Goal: Task Accomplishment & Management: Use online tool/utility

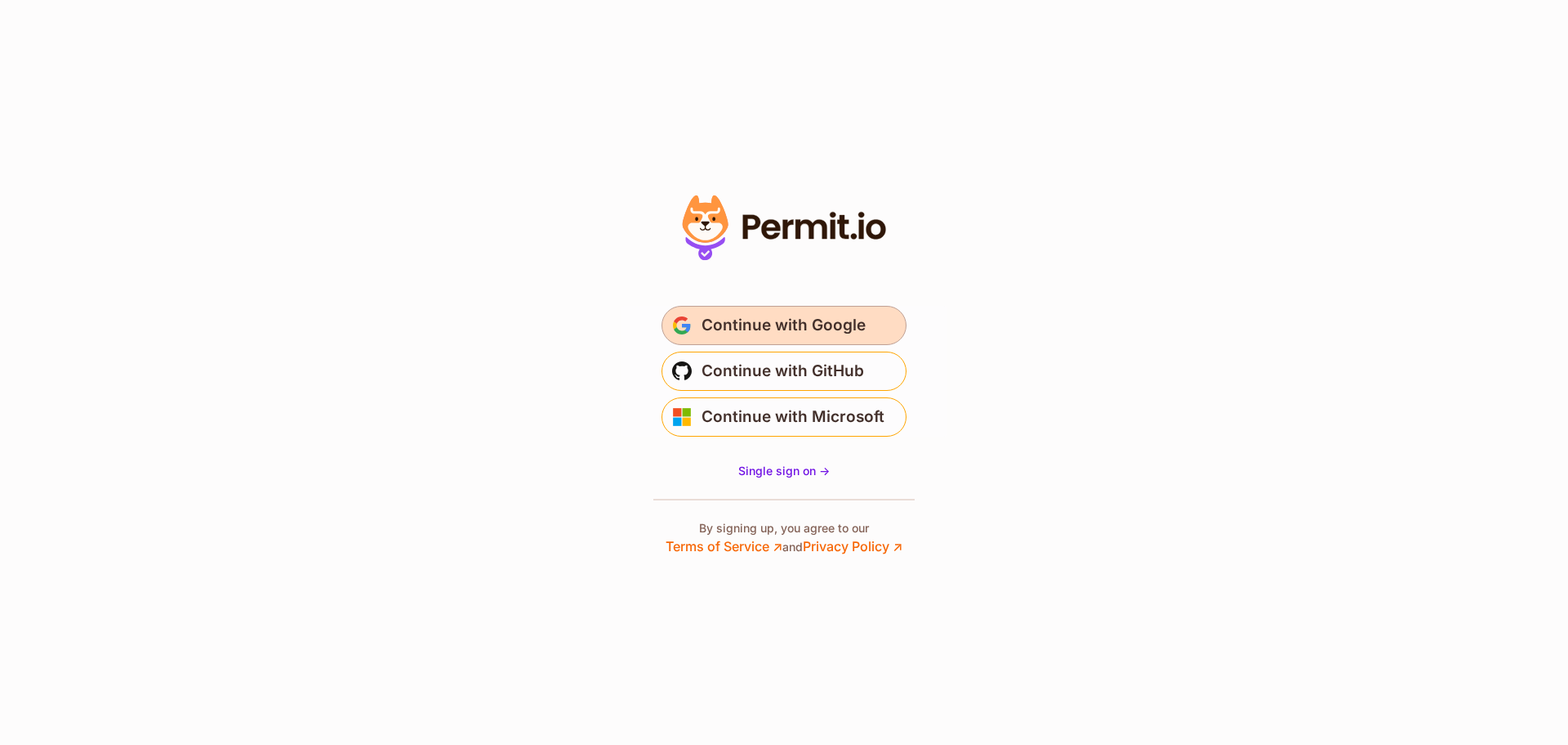
click at [807, 329] on span "Continue with Google" at bounding box center [784, 326] width 164 height 27
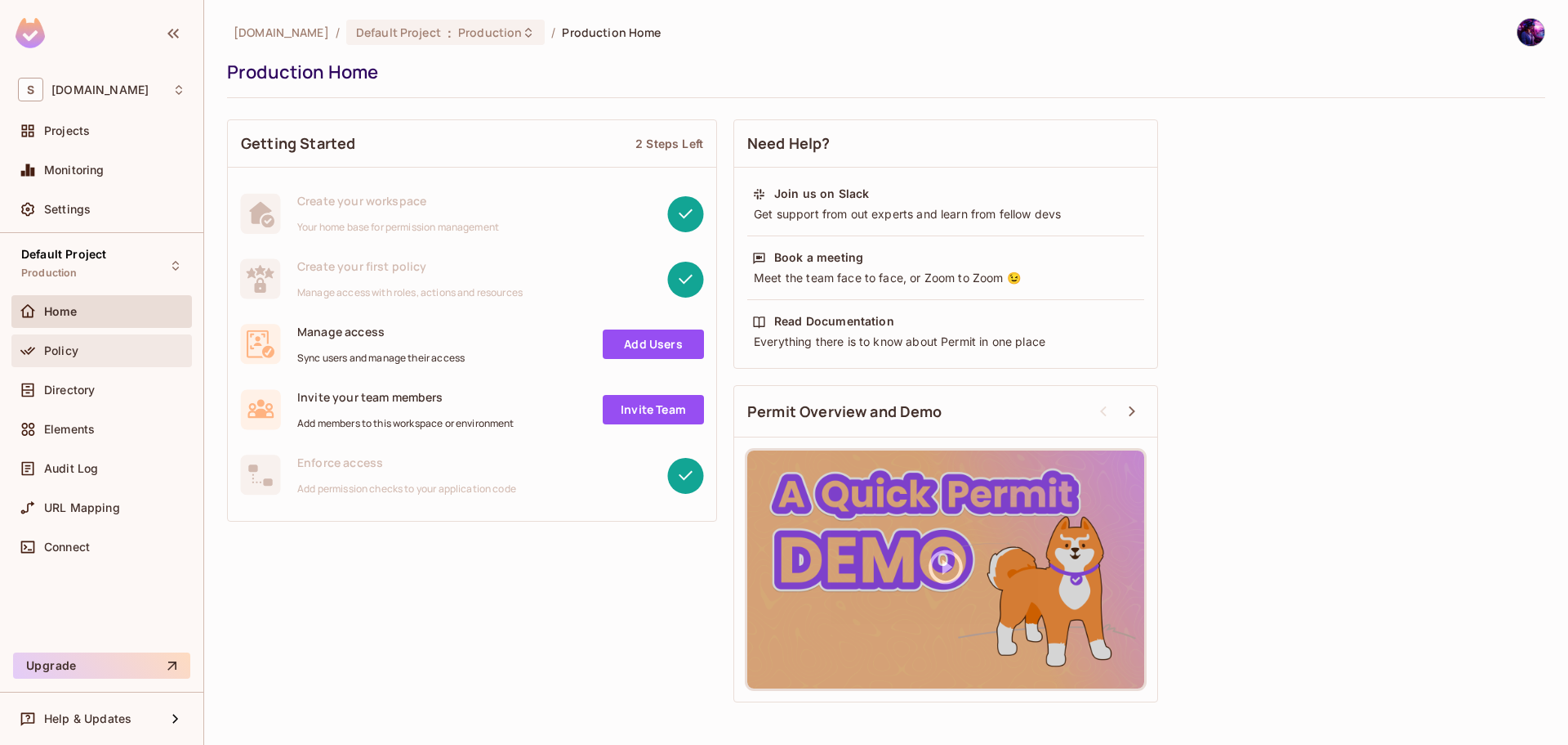
click at [44, 355] on div at bounding box center [31, 350] width 27 height 20
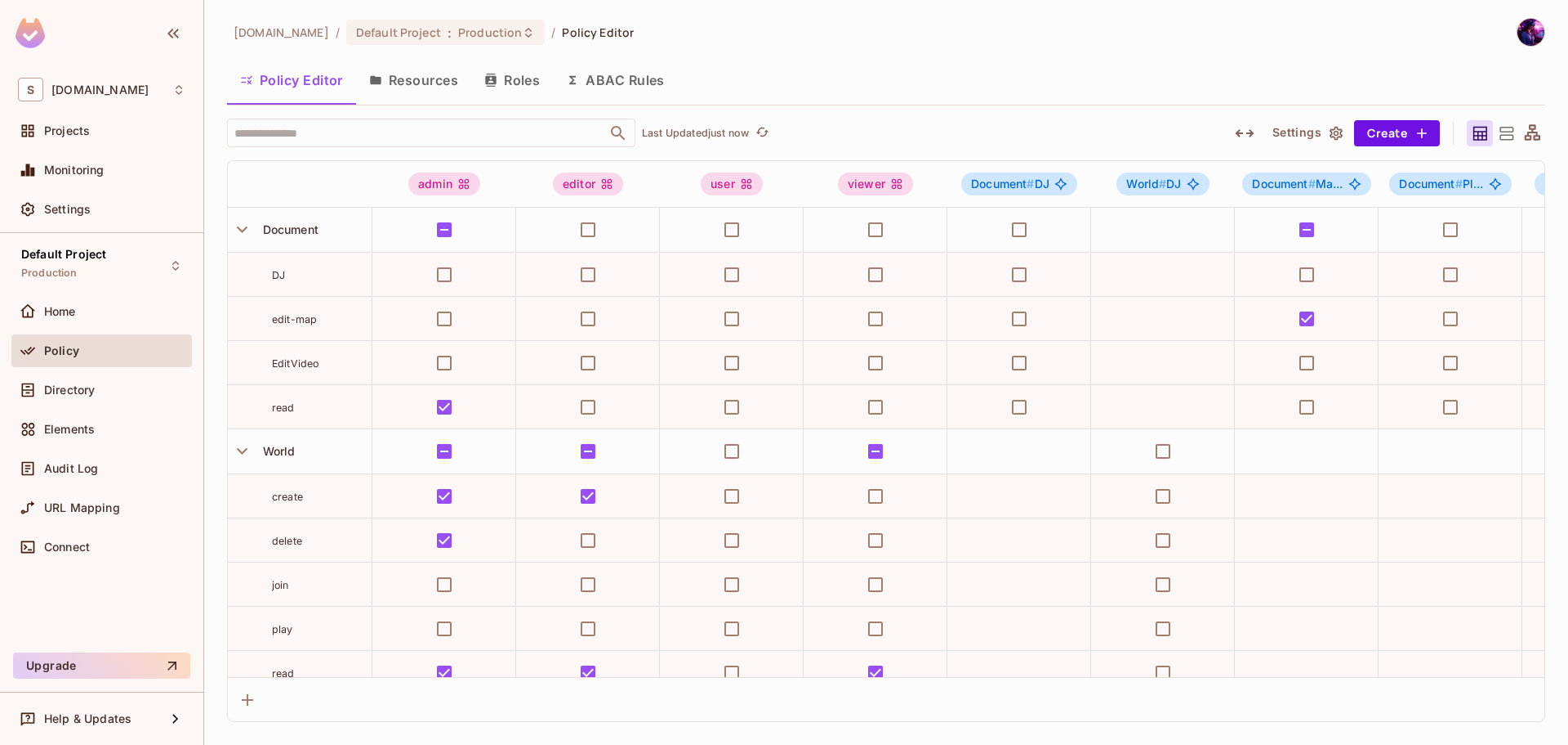
click at [405, 80] on button "Resources" at bounding box center [413, 80] width 115 height 41
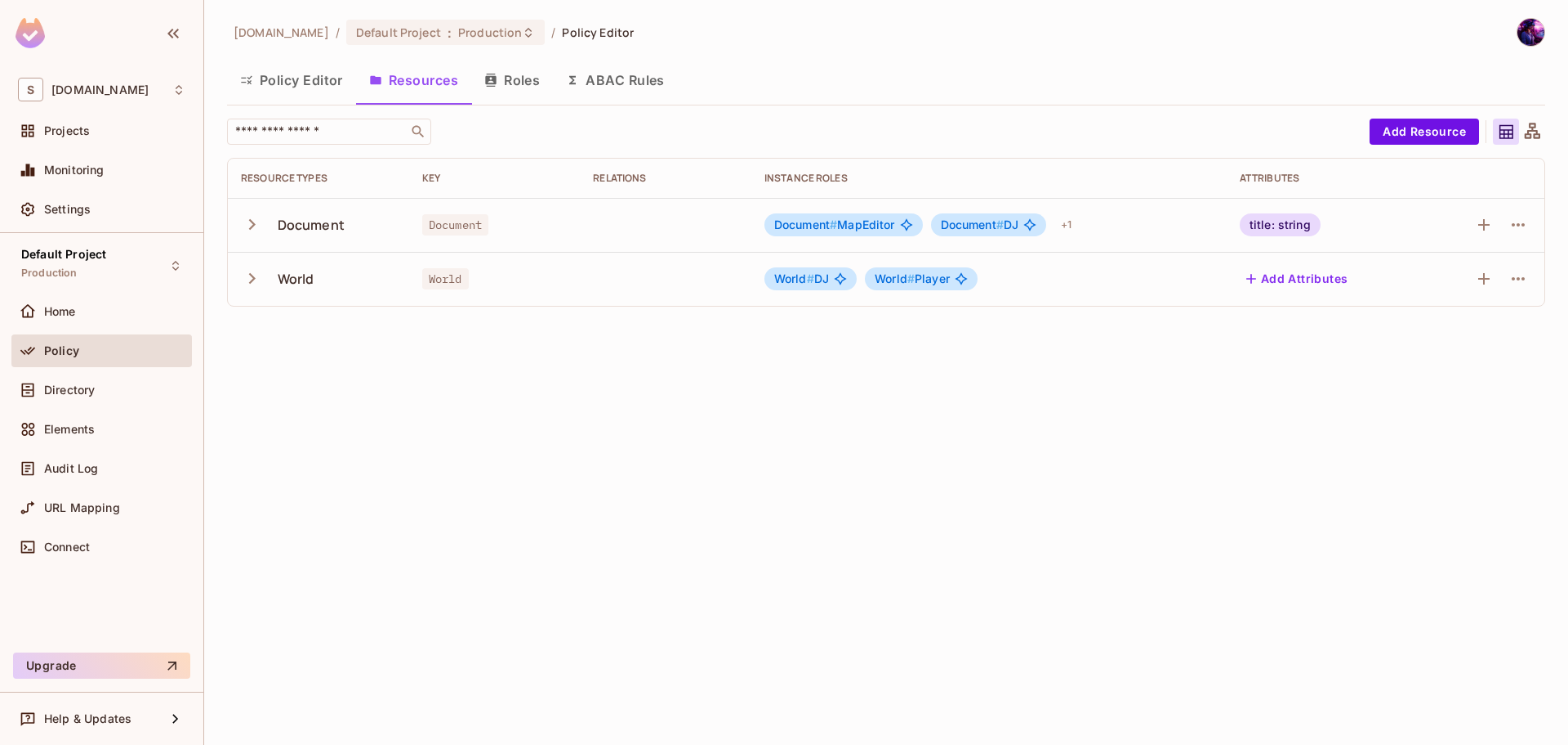
click at [502, 67] on button "Roles" at bounding box center [512, 80] width 82 height 41
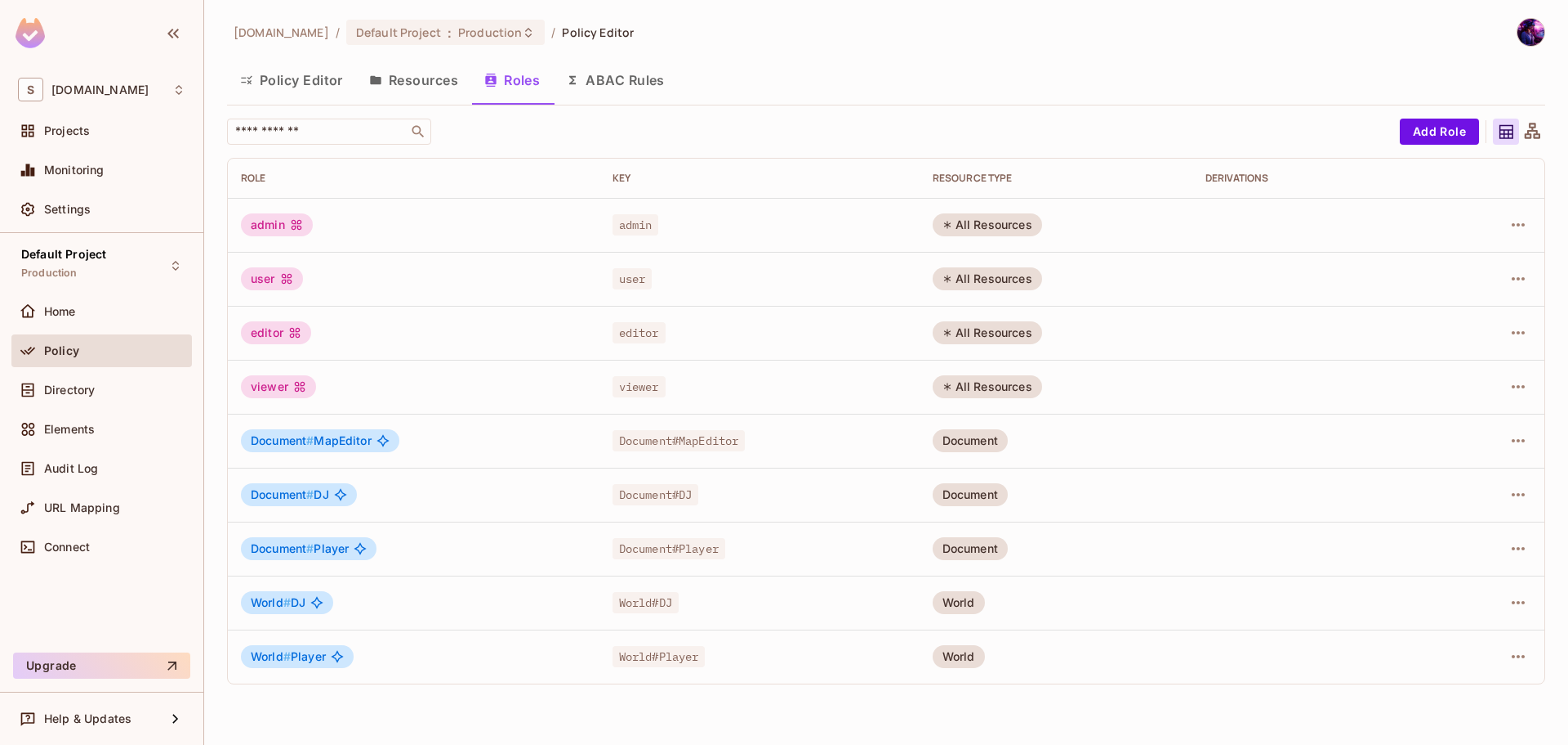
click at [444, 80] on button "Resources" at bounding box center [413, 80] width 115 height 41
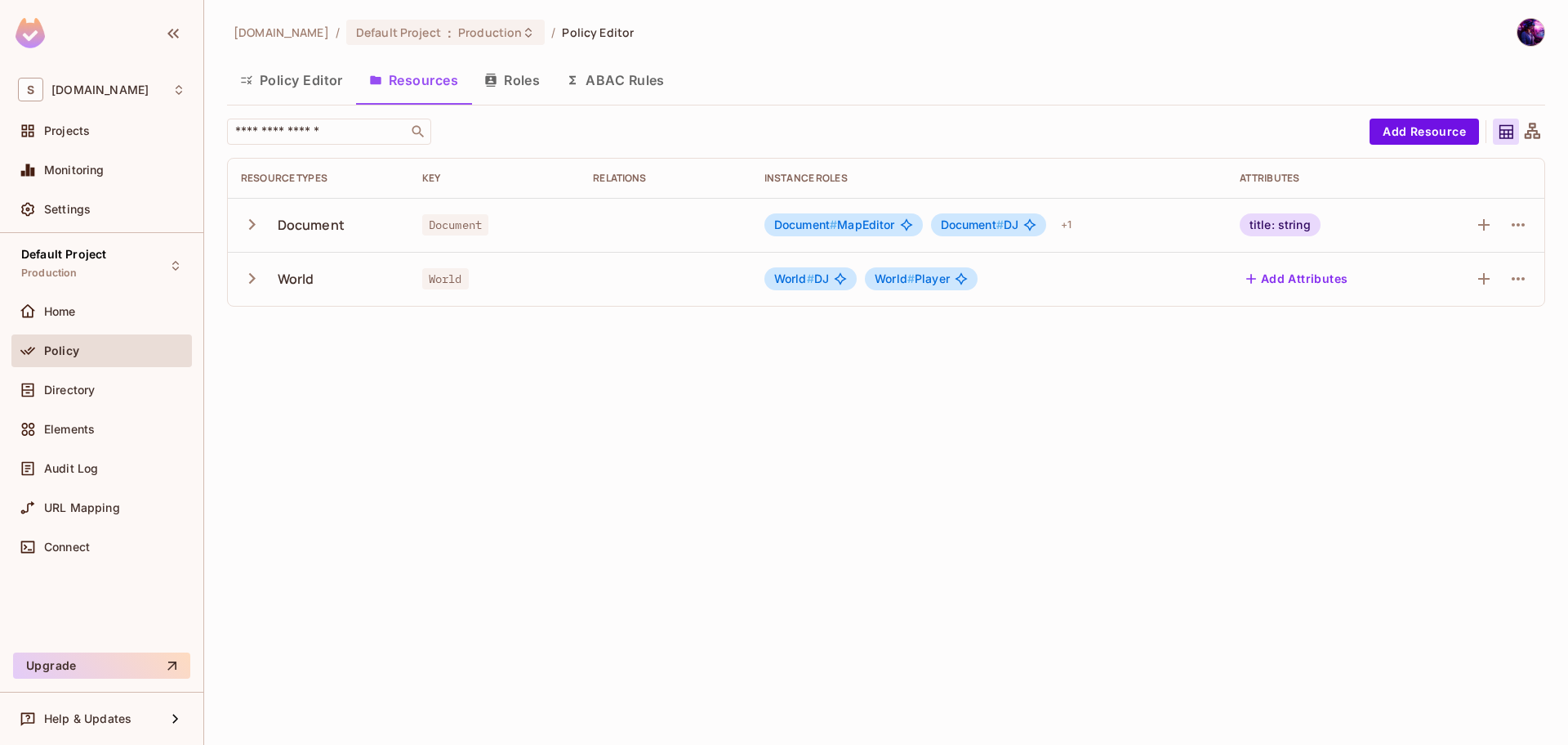
click at [283, 233] on div "Document" at bounding box center [311, 224] width 67 height 18
click at [288, 214] on div "Document" at bounding box center [319, 225] width 156 height 34
click at [245, 224] on icon "button" at bounding box center [251, 224] width 22 height 22
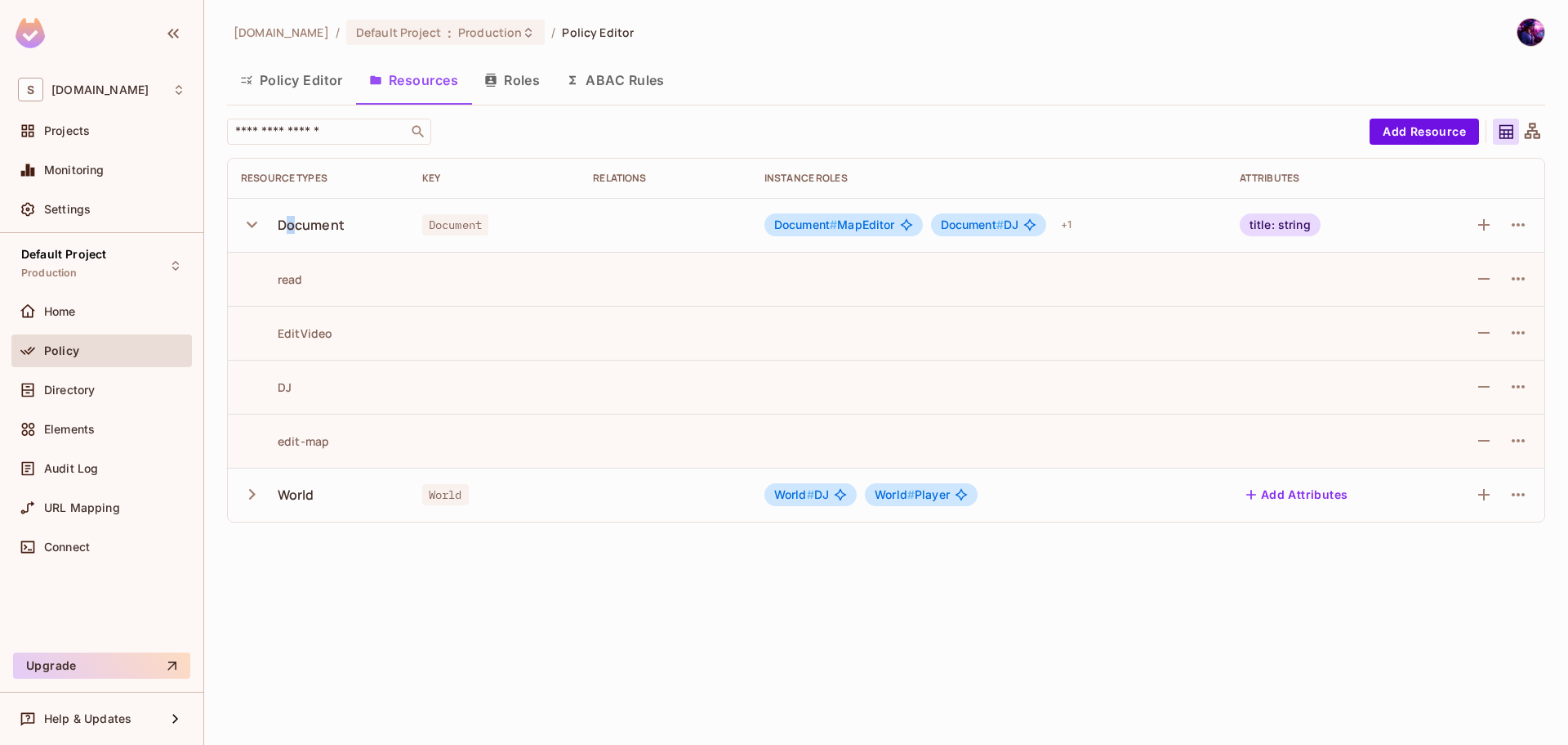
click at [249, 224] on icon "button" at bounding box center [251, 224] width 10 height 7
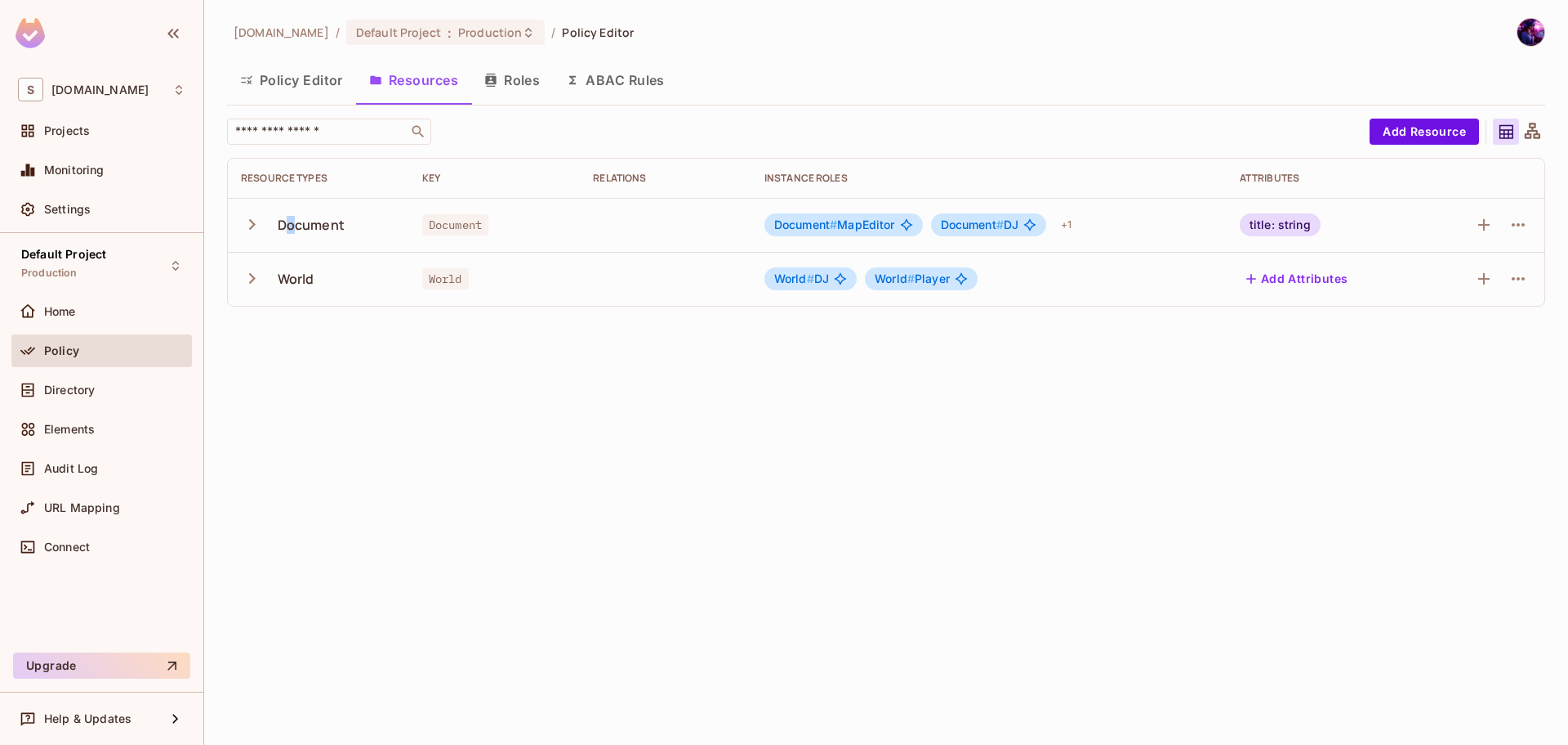
click at [241, 224] on icon "button" at bounding box center [251, 224] width 22 height 22
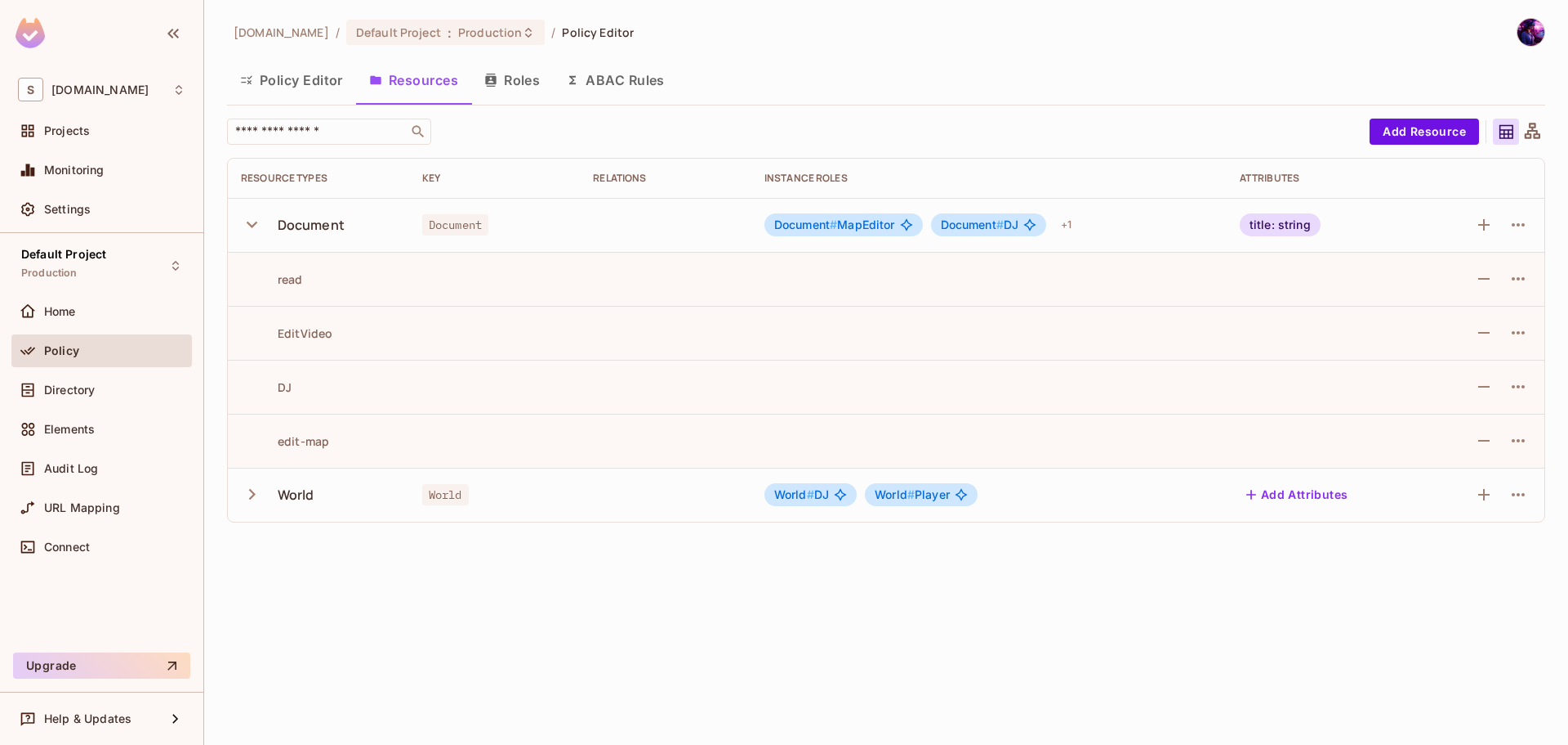
click at [282, 483] on div "World" at bounding box center [319, 494] width 156 height 34
click at [258, 485] on icon "button" at bounding box center [251, 494] width 22 height 22
click at [1509, 333] on icon "button" at bounding box center [1519, 332] width 20 height 20
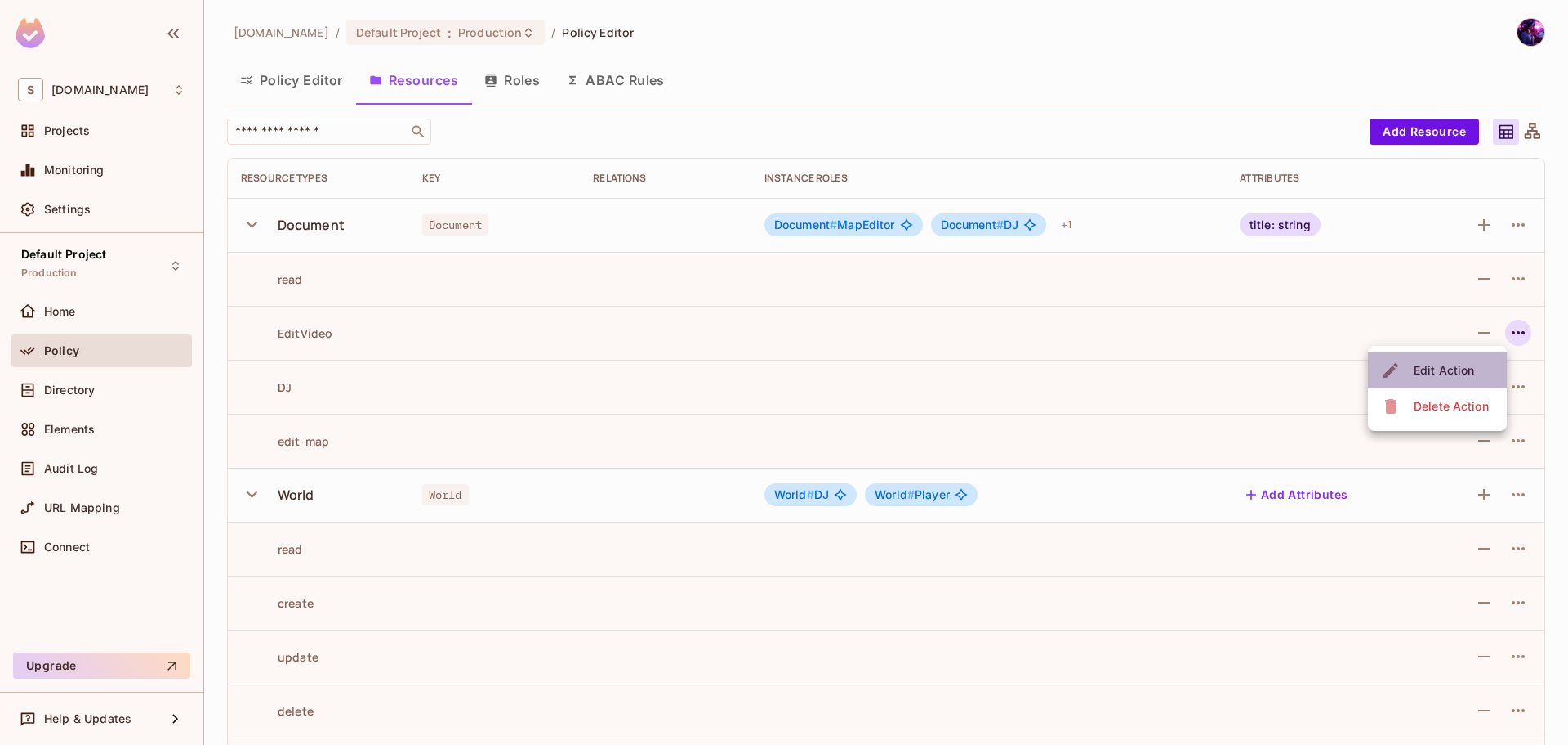
click at [1433, 363] on div "Edit Action" at bounding box center [1445, 370] width 61 height 16
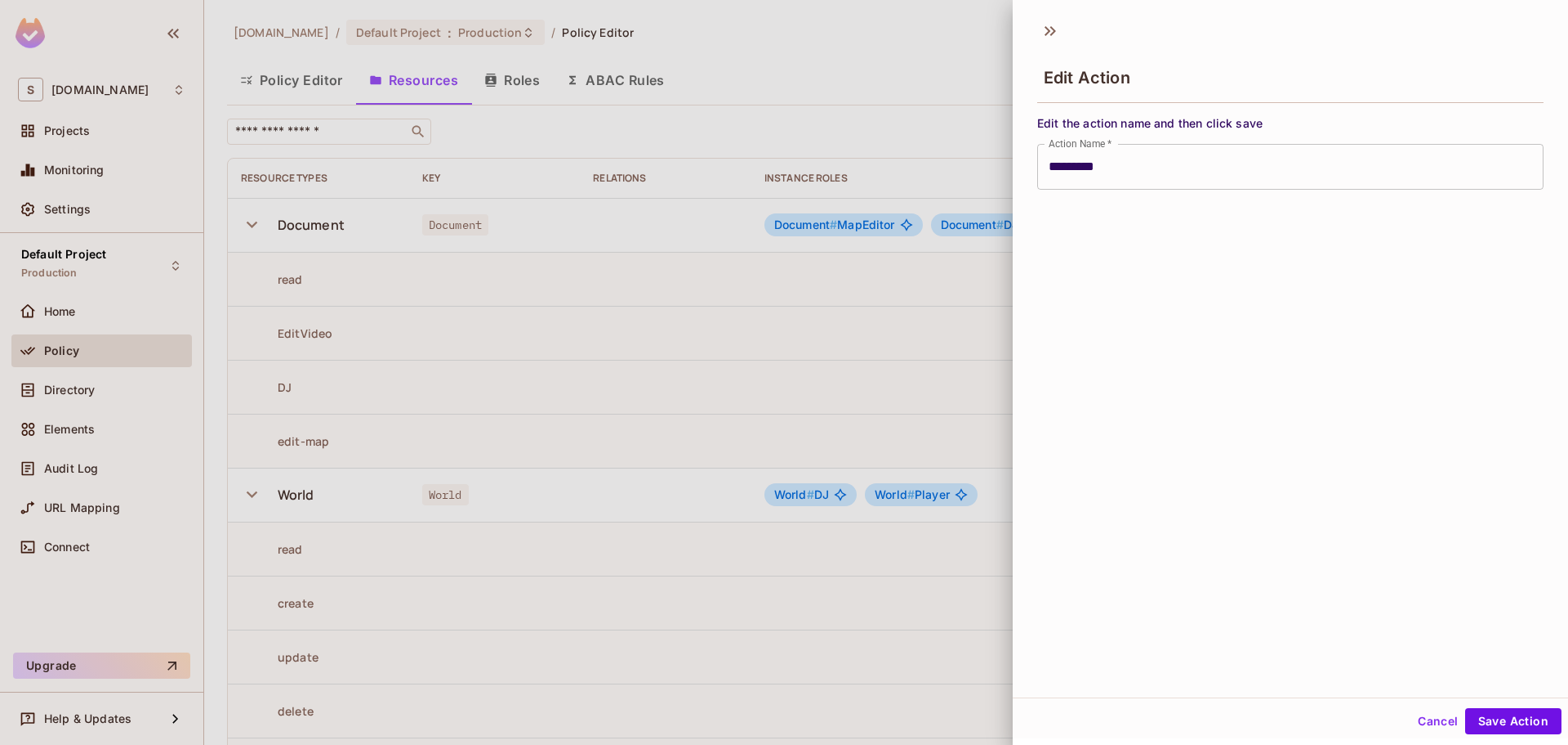
click at [924, 374] on div at bounding box center [784, 372] width 1568 height 745
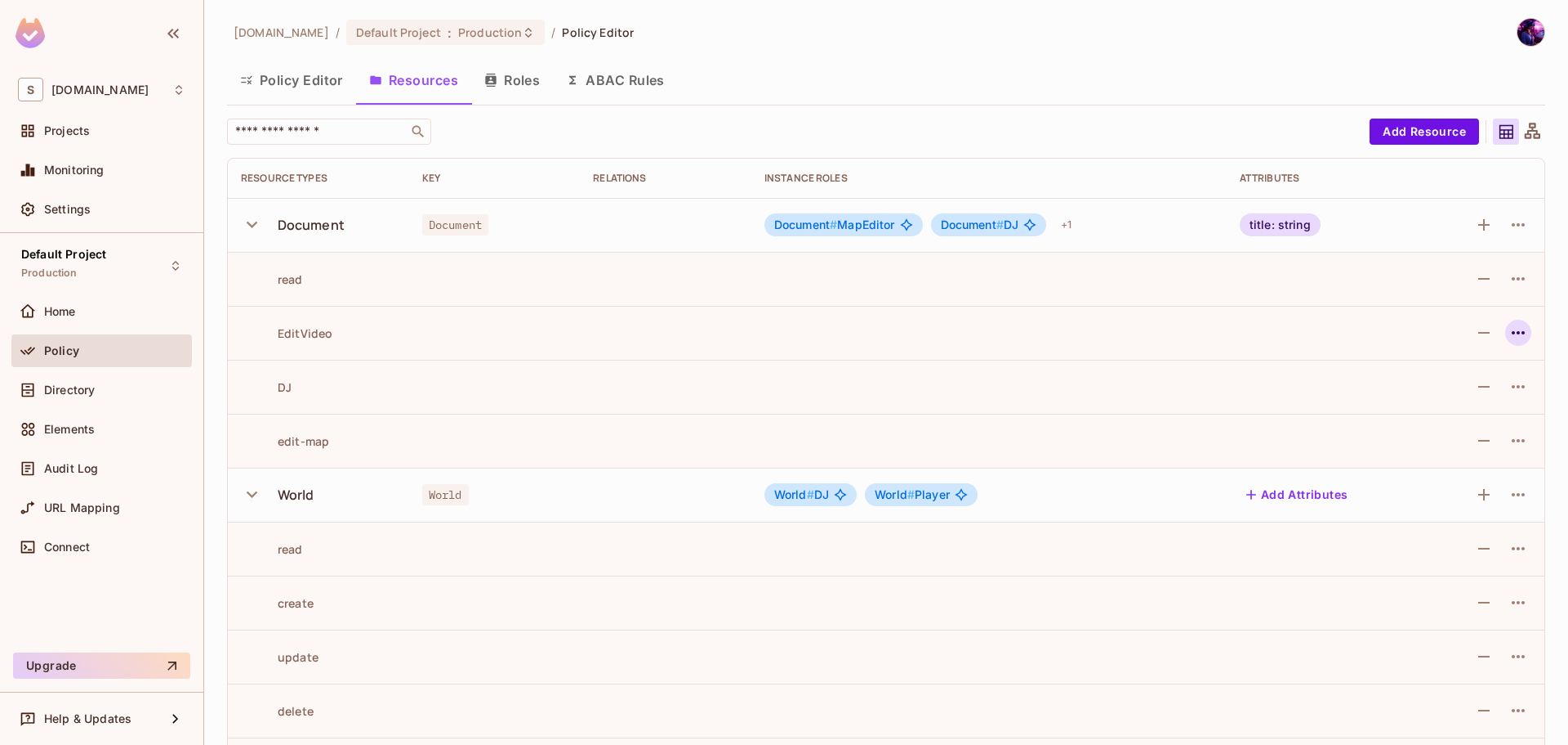
click at [1513, 332] on icon "button" at bounding box center [1519, 332] width 20 height 20
click at [1403, 363] on div "Edit Action" at bounding box center [1430, 370] width 98 height 27
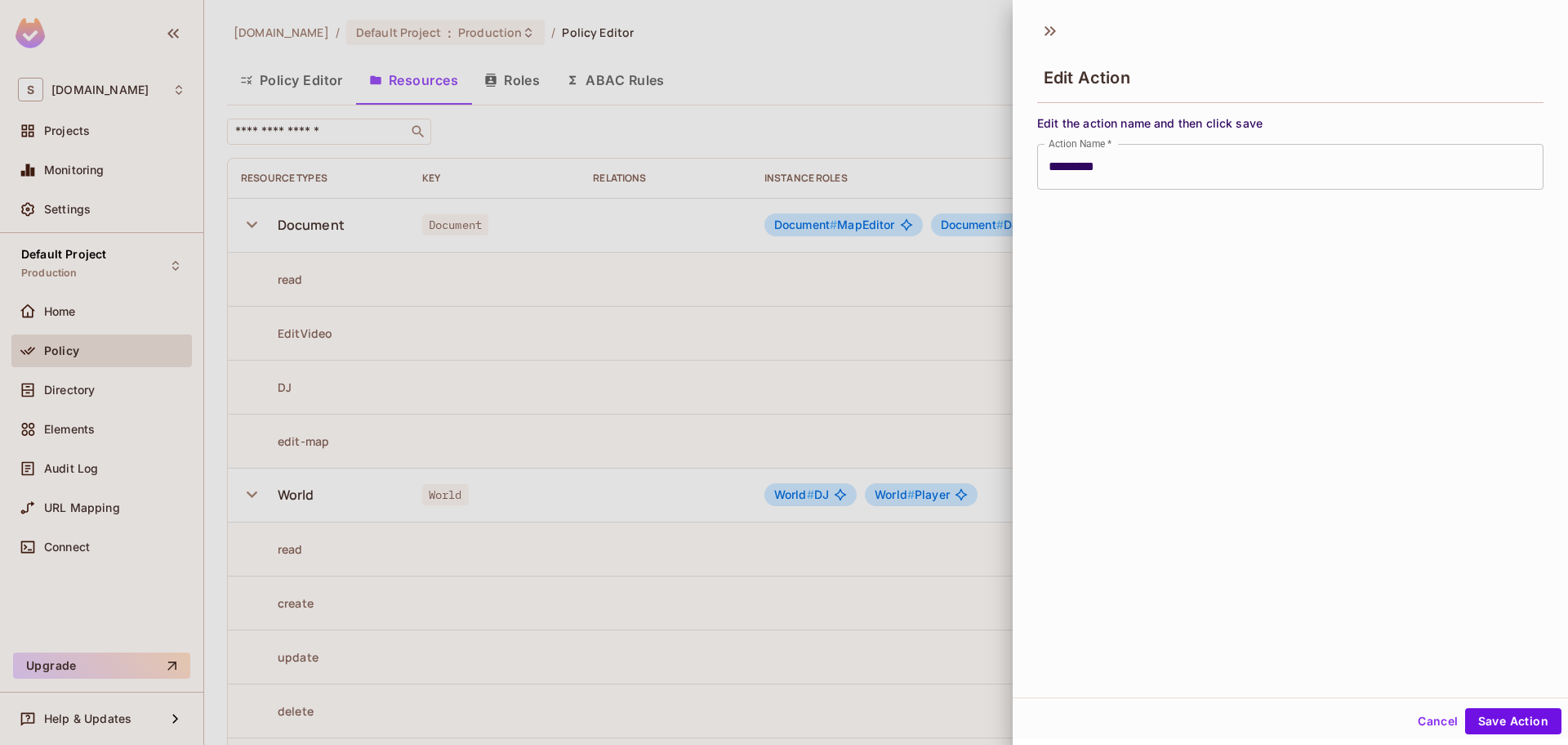
click at [828, 415] on div at bounding box center [784, 372] width 1568 height 745
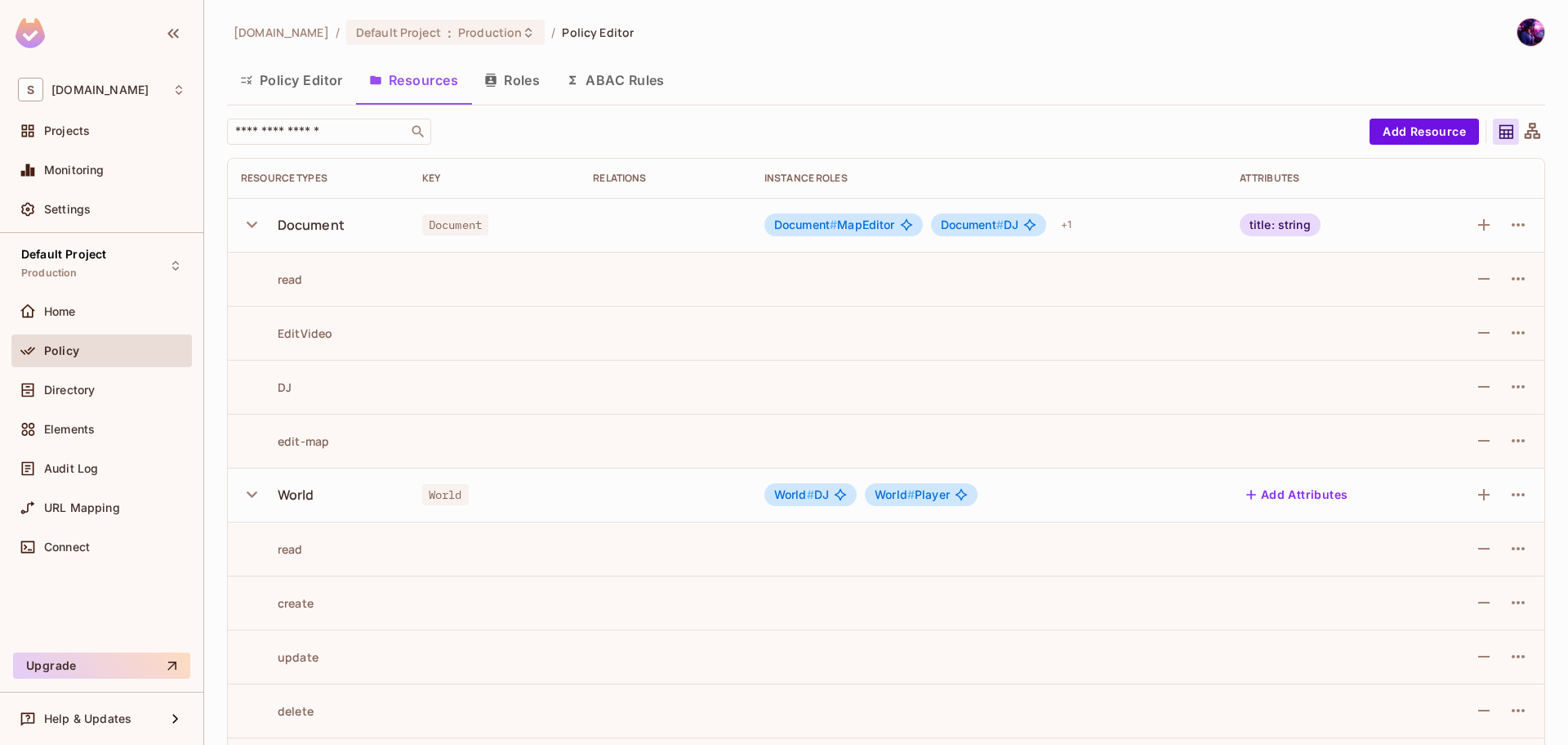
click at [295, 84] on button "Policy Editor" at bounding box center [291, 80] width 129 height 41
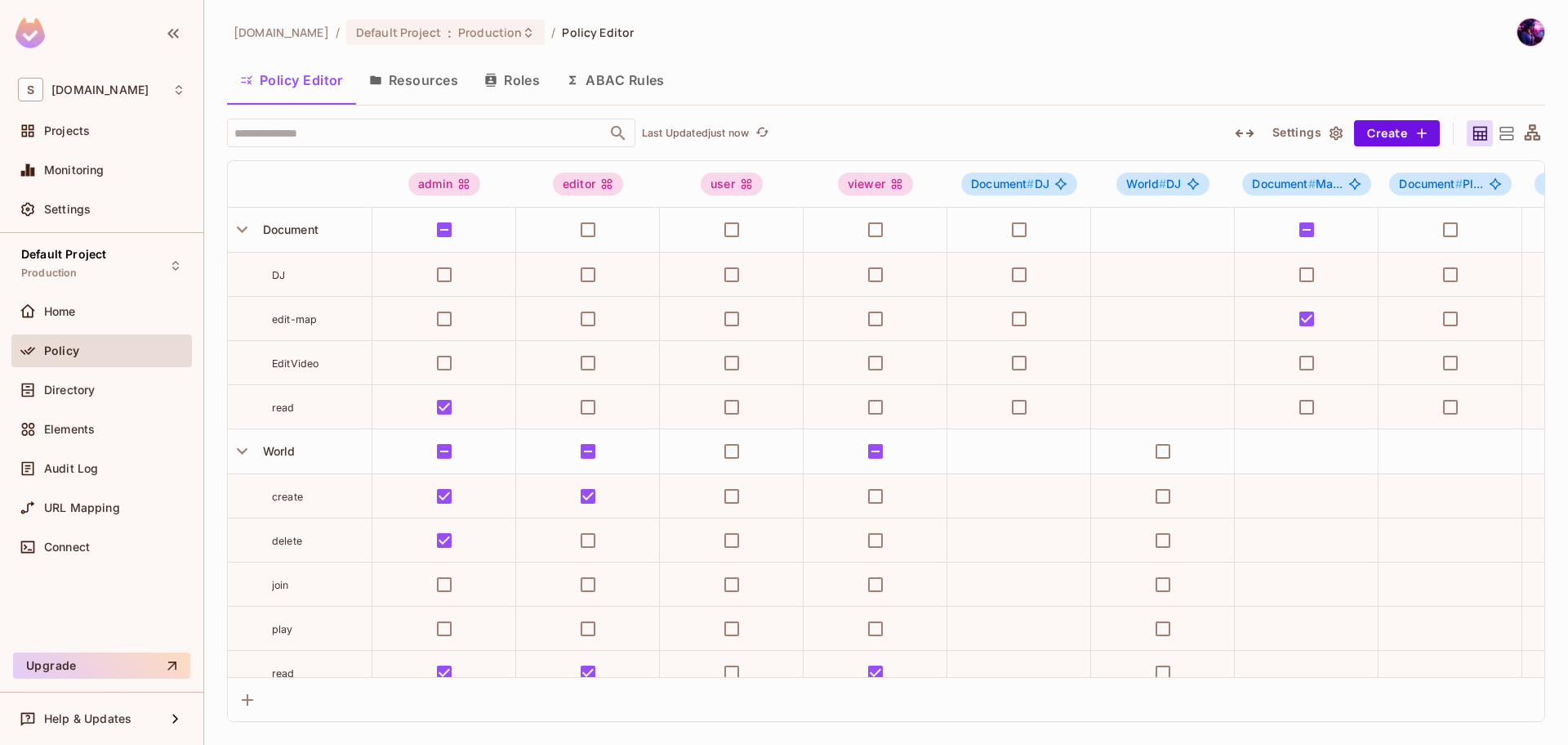
click at [539, 78] on button "Roles" at bounding box center [512, 80] width 82 height 41
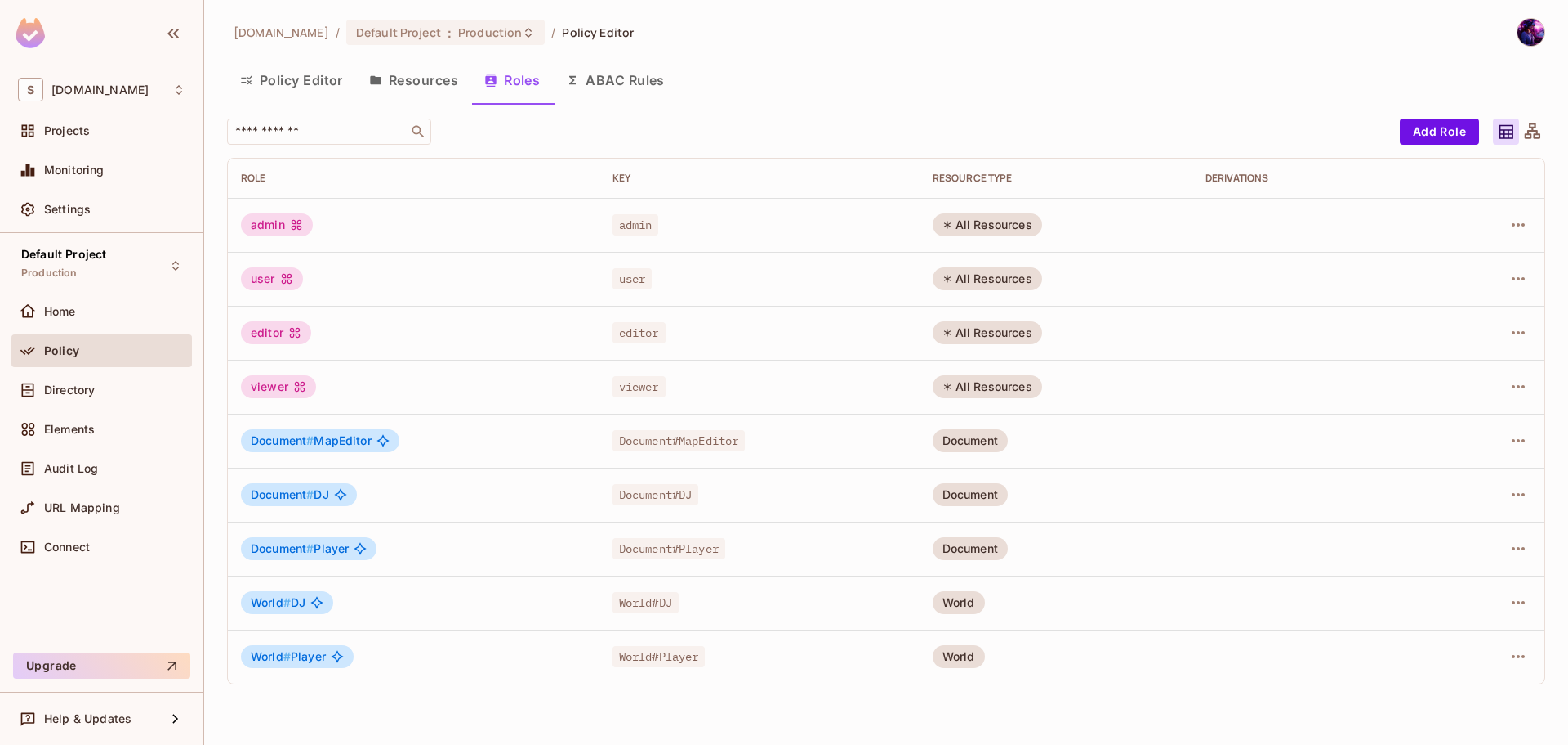
click at [388, 89] on button "Resources" at bounding box center [413, 80] width 115 height 41
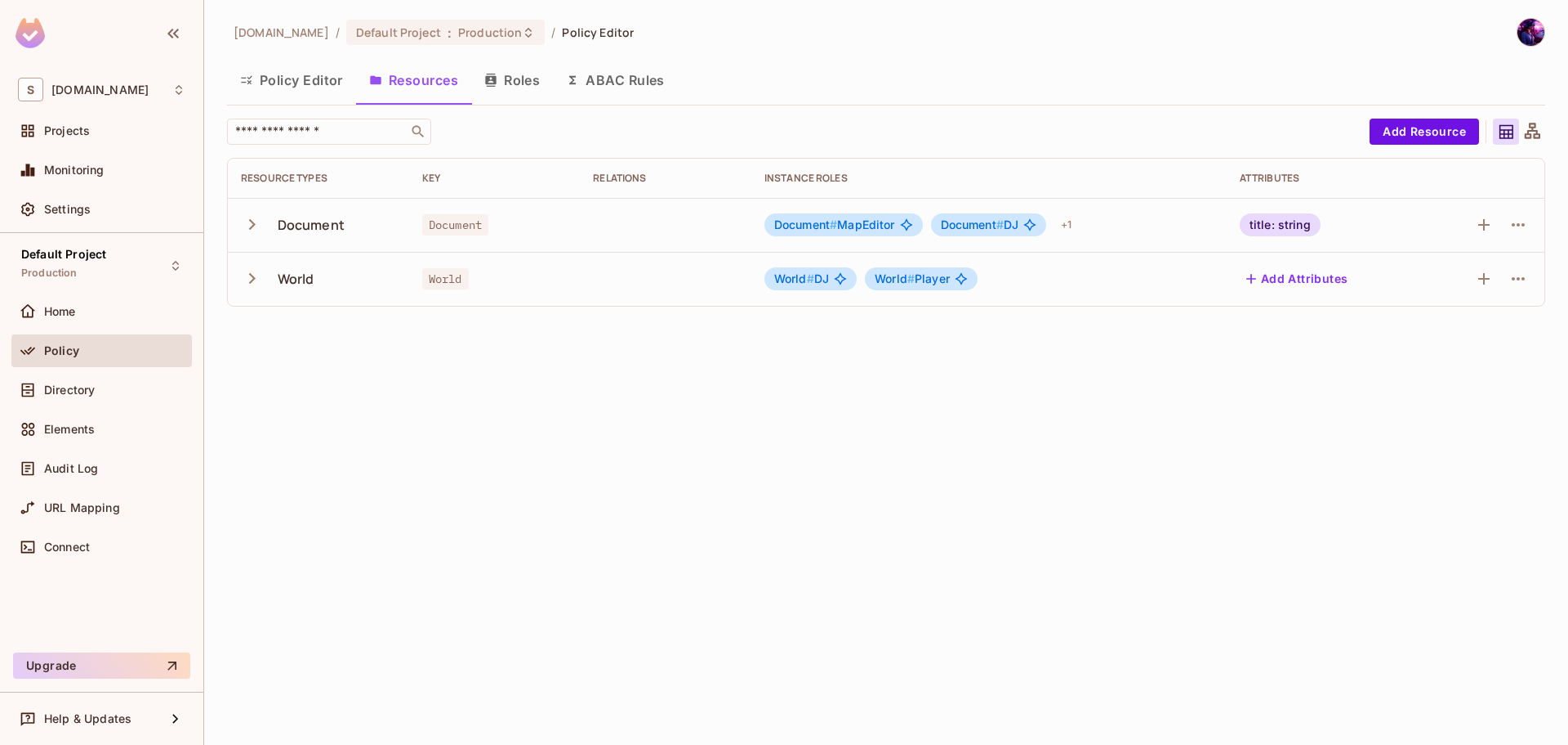
click at [287, 85] on button "Policy Editor" at bounding box center [291, 80] width 129 height 41
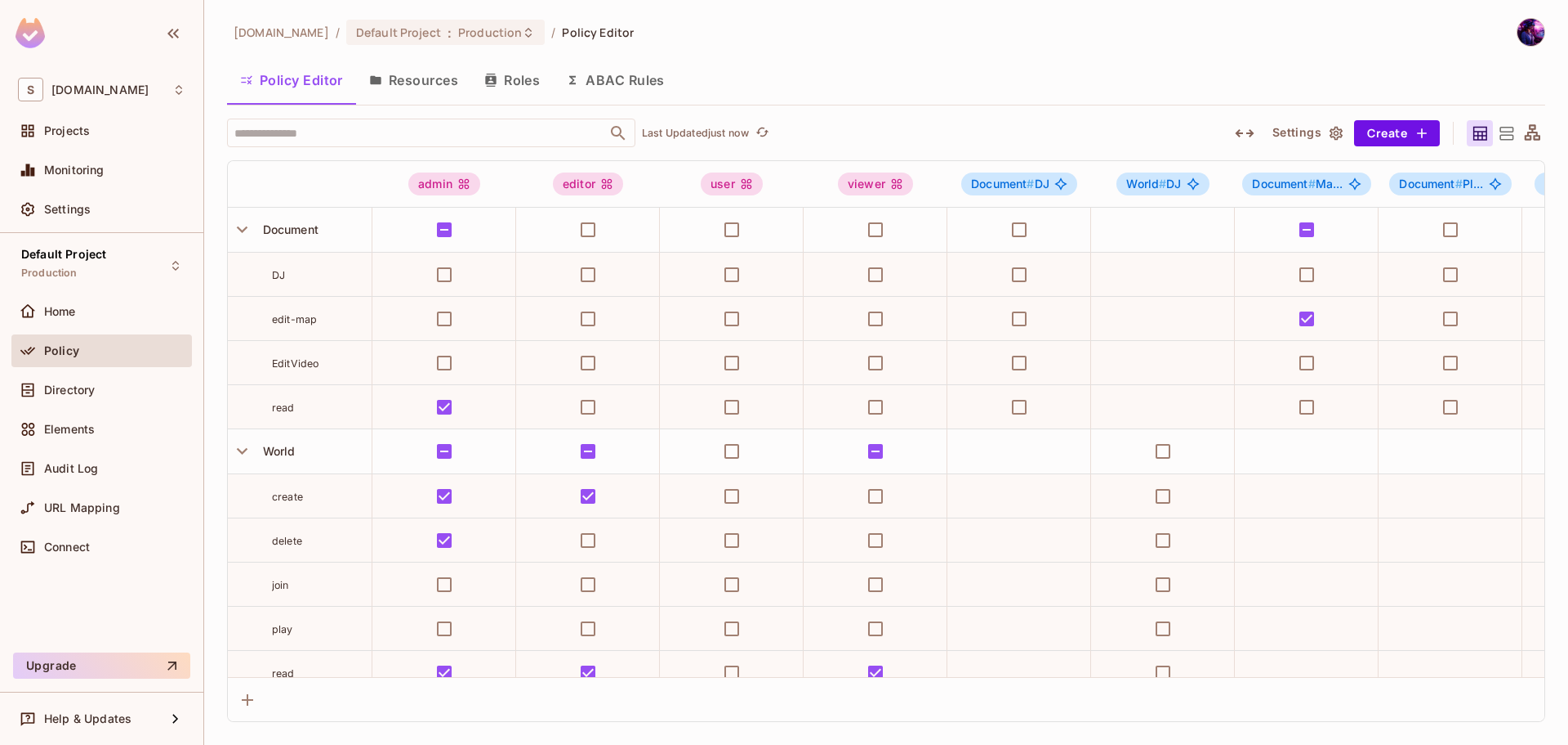
click at [516, 84] on button "Roles" at bounding box center [512, 80] width 82 height 41
